Goal: Find specific fact: Find specific fact

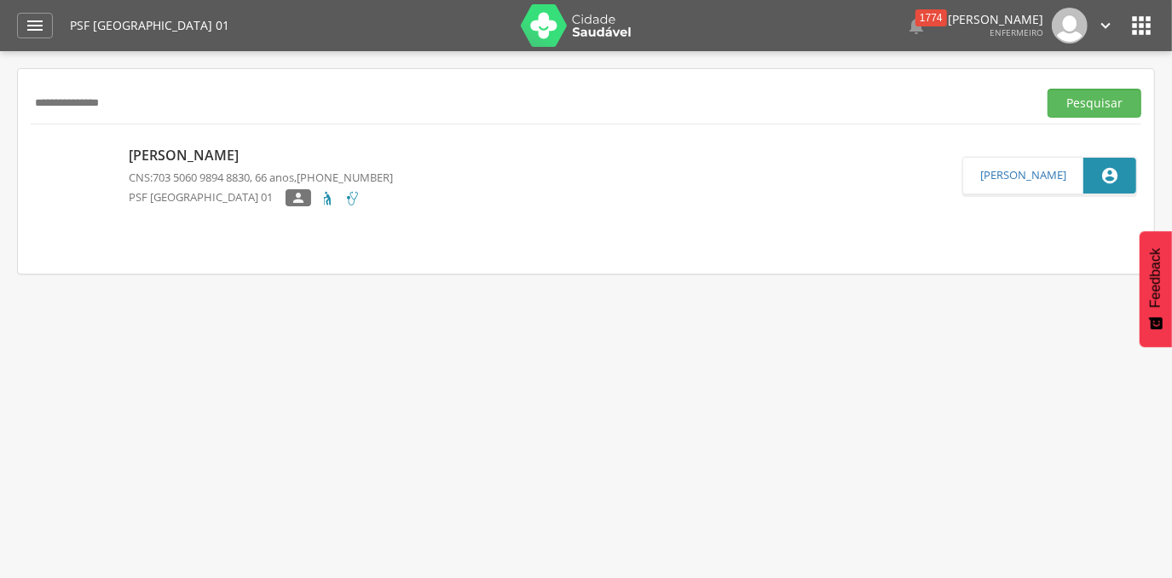
drag, startPoint x: 132, startPoint y: 106, endPoint x: 14, endPoint y: 107, distance: 117.7
click at [15, 107] on div " Supervisão  Distritos  Ubs Coordenador: - [PERSON_NAME] / BA Intervalo de T…" at bounding box center [586, 340] width 1172 height 578
click at [1048, 89] on button "Pesquisar" at bounding box center [1095, 103] width 94 height 29
click at [176, 156] on p "[PERSON_NAME]" at bounding box center [261, 156] width 264 height 20
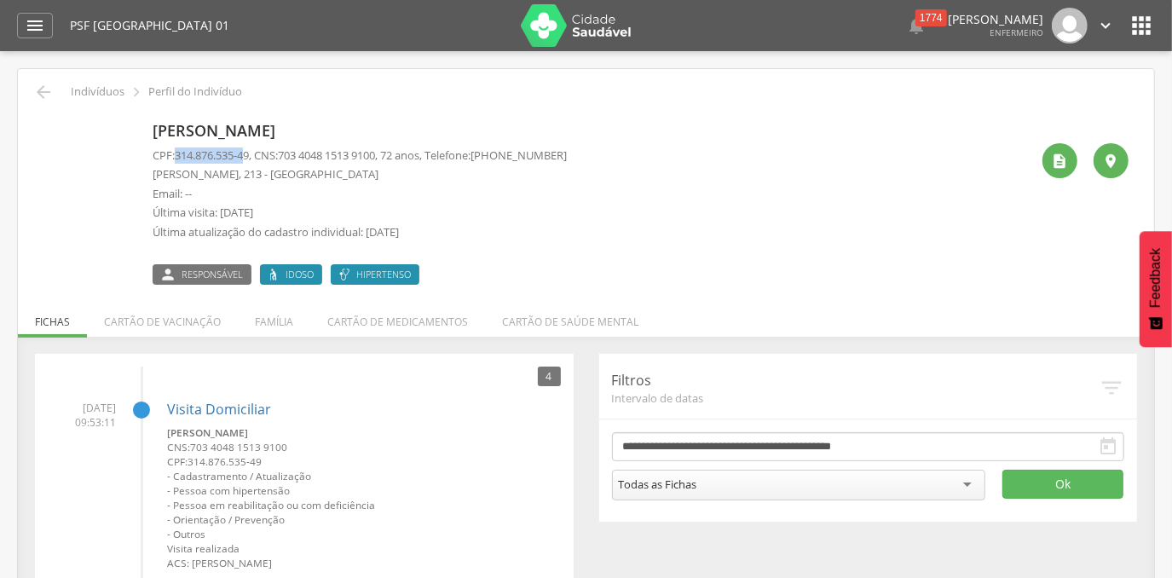
drag, startPoint x: 247, startPoint y: 156, endPoint x: 179, endPoint y: 148, distance: 68.6
click at [179, 148] on span "314.876.535-49" at bounding box center [212, 155] width 74 height 15
drag, startPoint x: 179, startPoint y: 148, endPoint x: 251, endPoint y: 155, distance: 71.9
click at [247, 153] on span "314.876.535-49" at bounding box center [212, 155] width 74 height 15
drag, startPoint x: 258, startPoint y: 153, endPoint x: 175, endPoint y: 148, distance: 83.7
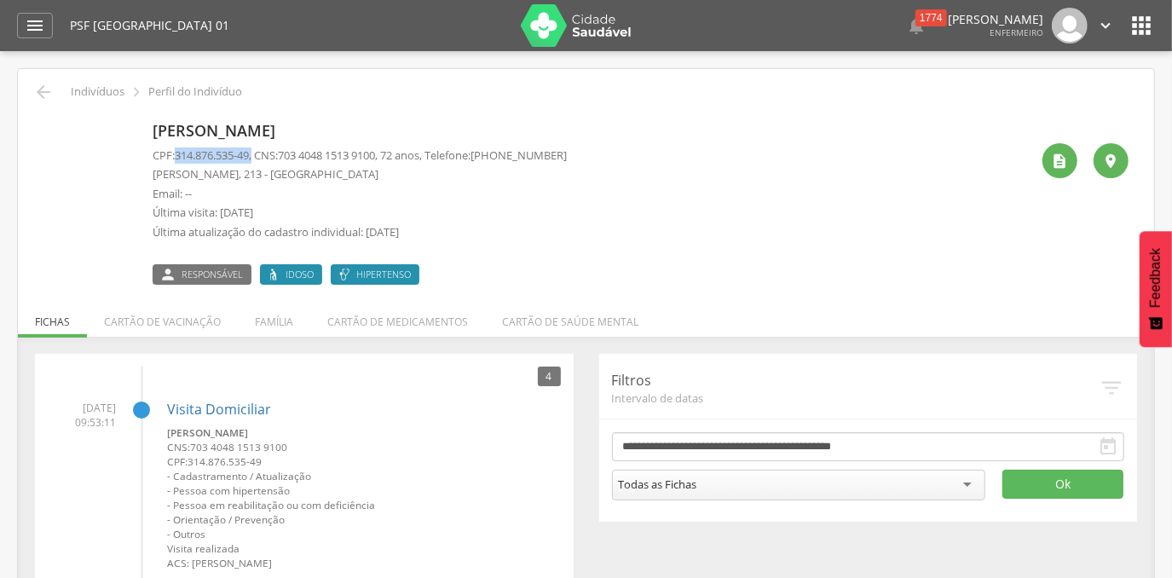
click at [175, 148] on p "CPF: 314.876.535-49 , CNS: [PHONE_NUMBER] , 72 anos, Telefone: [PHONE_NUMBER]" at bounding box center [360, 156] width 414 height 16
copy p "314.876.535-49 ,"
click at [46, 87] on icon "" at bounding box center [43, 92] width 20 height 20
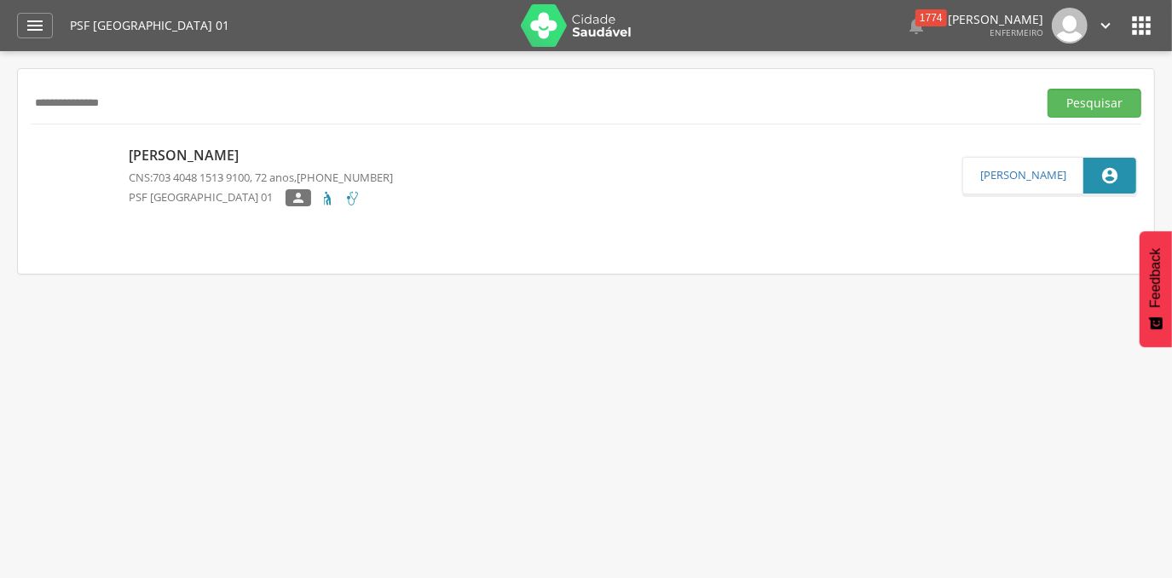
drag, startPoint x: 136, startPoint y: 103, endPoint x: 20, endPoint y: 100, distance: 115.2
click at [20, 100] on div "**********" at bounding box center [586, 171] width 1137 height 205
type input "**********"
click at [1048, 89] on button "Pesquisar" at bounding box center [1095, 103] width 94 height 29
drag, startPoint x: 138, startPoint y: 99, endPoint x: 35, endPoint y: 96, distance: 103.2
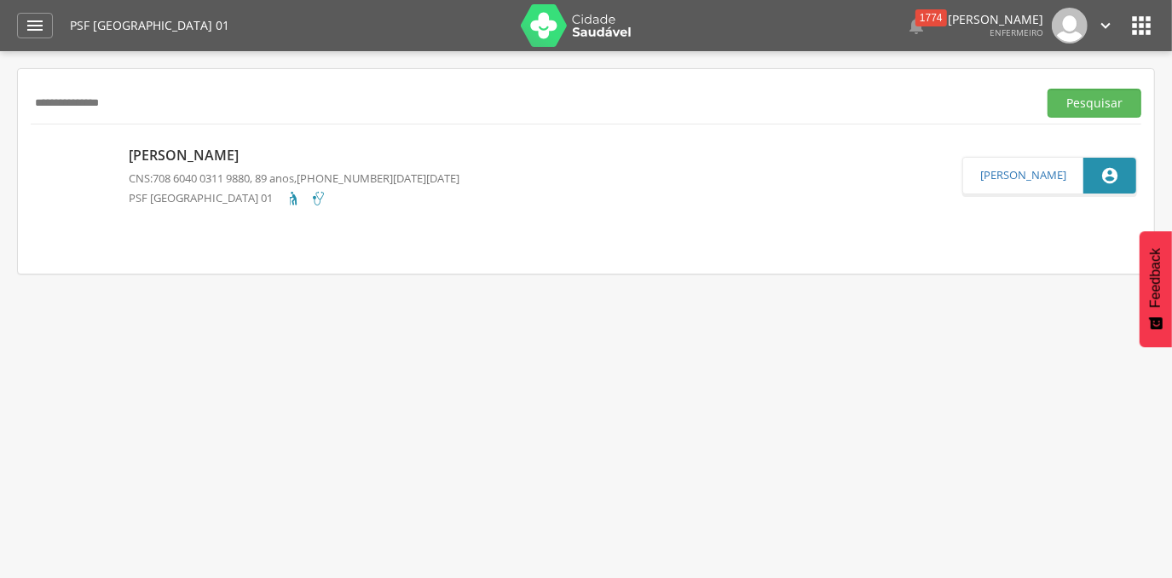
click at [35, 96] on input "**********" at bounding box center [531, 103] width 1000 height 29
click at [221, 149] on p "[PERSON_NAME]" at bounding box center [294, 156] width 331 height 20
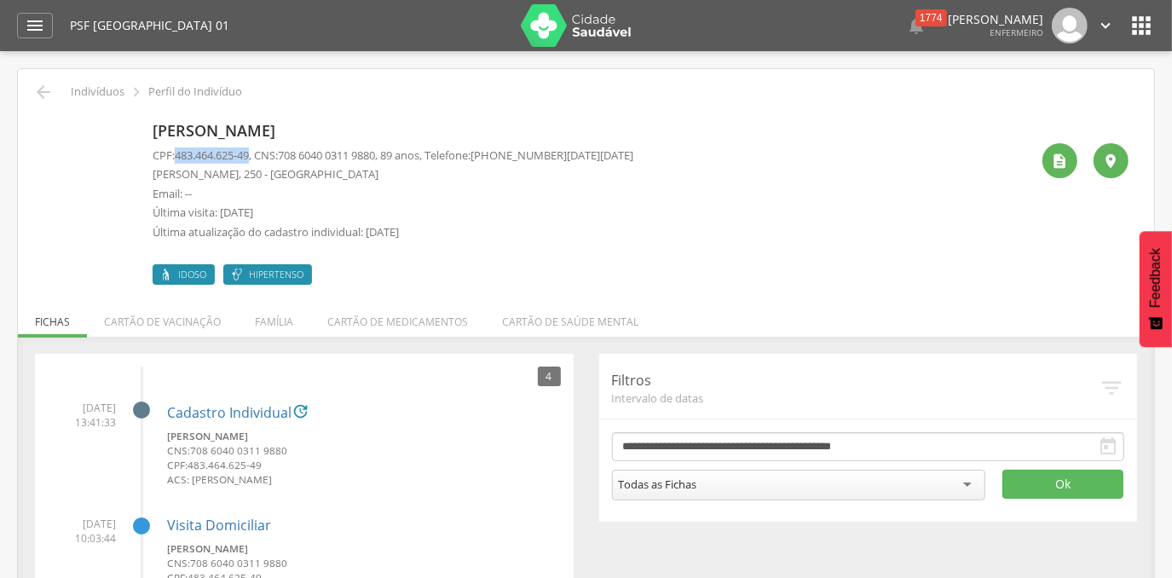
drag, startPoint x: 257, startPoint y: 153, endPoint x: 178, endPoint y: 152, distance: 78.5
click at [178, 152] on p "CPF: 483.464.625-49 , CNS: [PHONE_NUMBER] , 89 anos, Telefone: [PHONE_NUMBER][D…" at bounding box center [393, 156] width 481 height 16
copy span "483.464.625-49"
click at [30, 26] on icon "" at bounding box center [35, 25] width 20 height 20
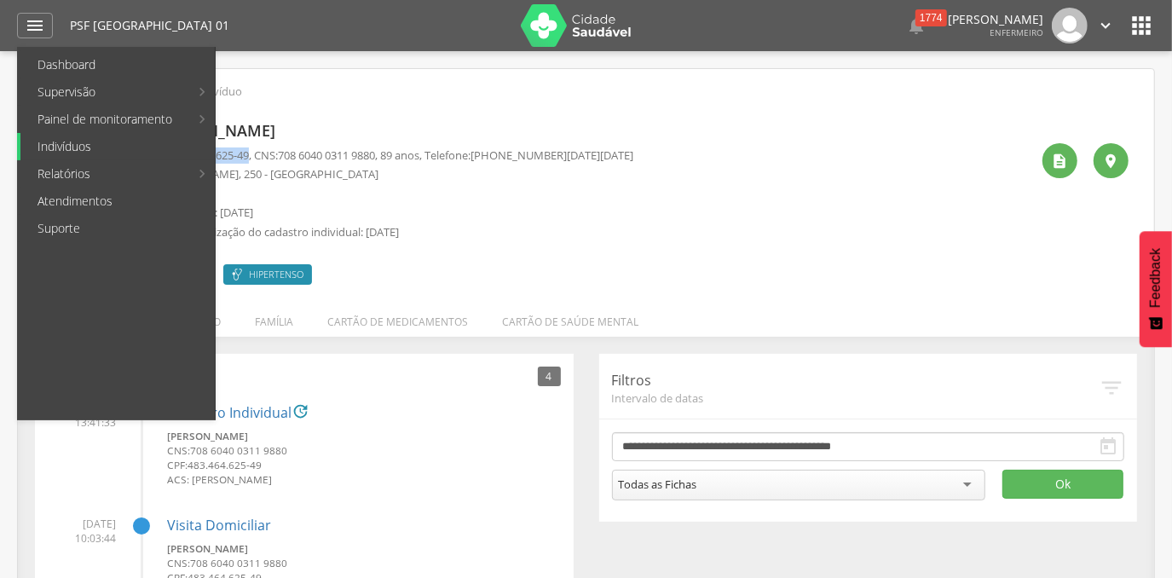
click at [50, 141] on link "Indivíduos" at bounding box center [117, 146] width 194 height 27
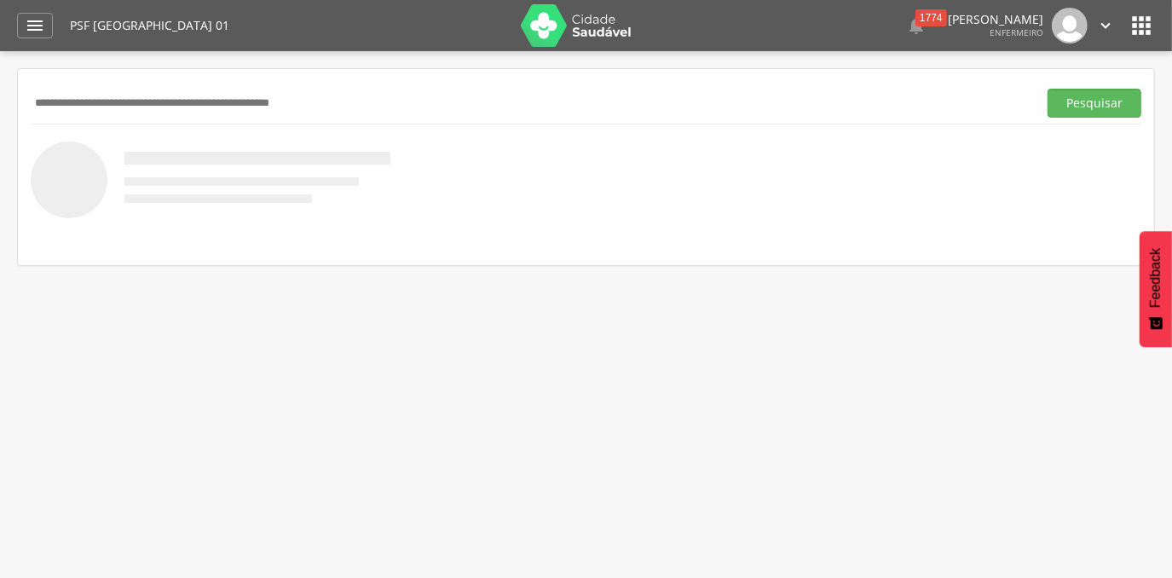
click at [196, 93] on input "text" at bounding box center [531, 103] width 1000 height 29
paste input "**********"
click at [1048, 89] on button "Pesquisar" at bounding box center [1095, 103] width 94 height 29
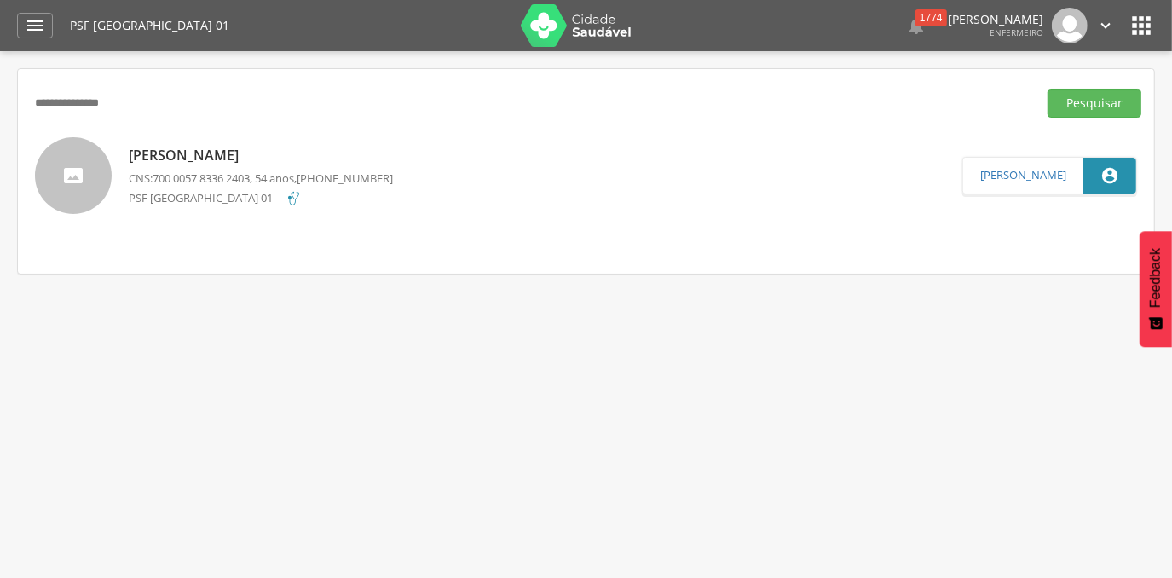
click at [208, 155] on p "[PERSON_NAME]" at bounding box center [261, 156] width 264 height 20
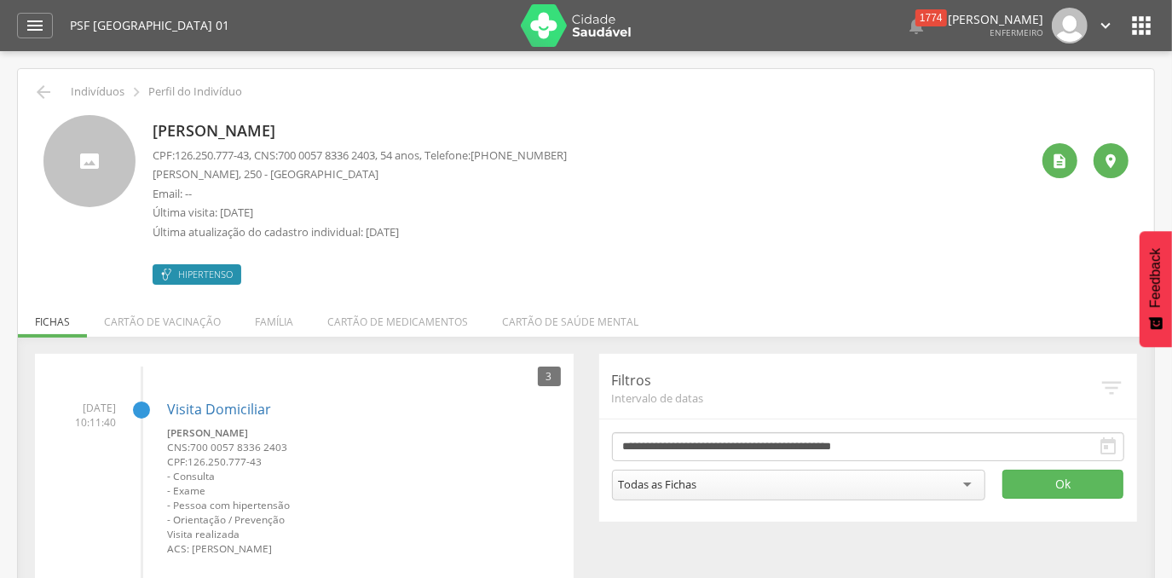
click at [247, 157] on span "126.250.777-43" at bounding box center [212, 155] width 74 height 15
drag, startPoint x: 257, startPoint y: 153, endPoint x: 177, endPoint y: 151, distance: 79.3
click at [177, 151] on p "CPF: 126.250.777-43 , CNS: [PHONE_NUMBER] , 54 anos, Telefone: [PHONE_NUMBER]" at bounding box center [360, 156] width 414 height 16
copy span "126.250.777-43"
click at [37, 94] on icon "" at bounding box center [43, 92] width 20 height 20
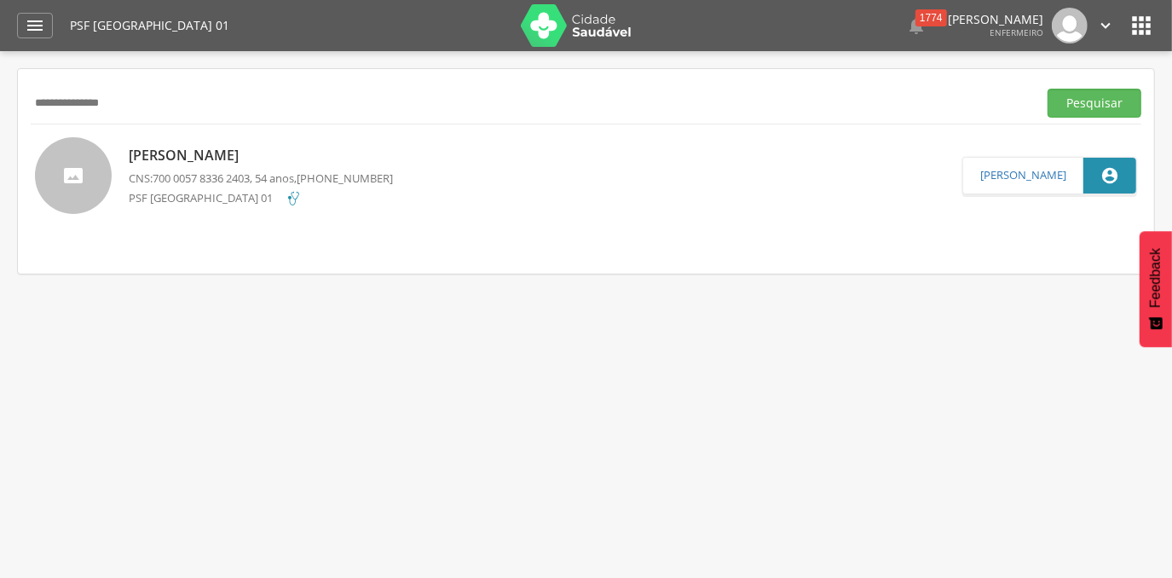
drag, startPoint x: 132, startPoint y: 103, endPoint x: 31, endPoint y: 104, distance: 101.5
click at [32, 104] on input "**********" at bounding box center [531, 103] width 1000 height 29
paste input "text"
type input "**********"
click at [1048, 89] on button "Pesquisar" at bounding box center [1095, 103] width 94 height 29
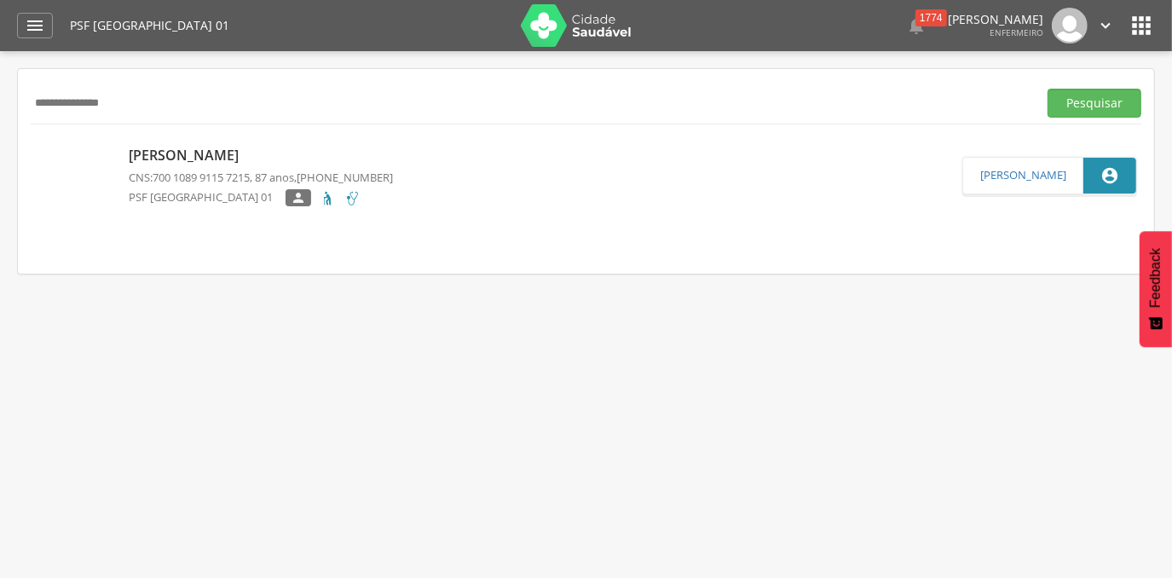
click at [211, 156] on p "[PERSON_NAME]" at bounding box center [261, 156] width 264 height 20
